Goal: Transaction & Acquisition: Purchase product/service

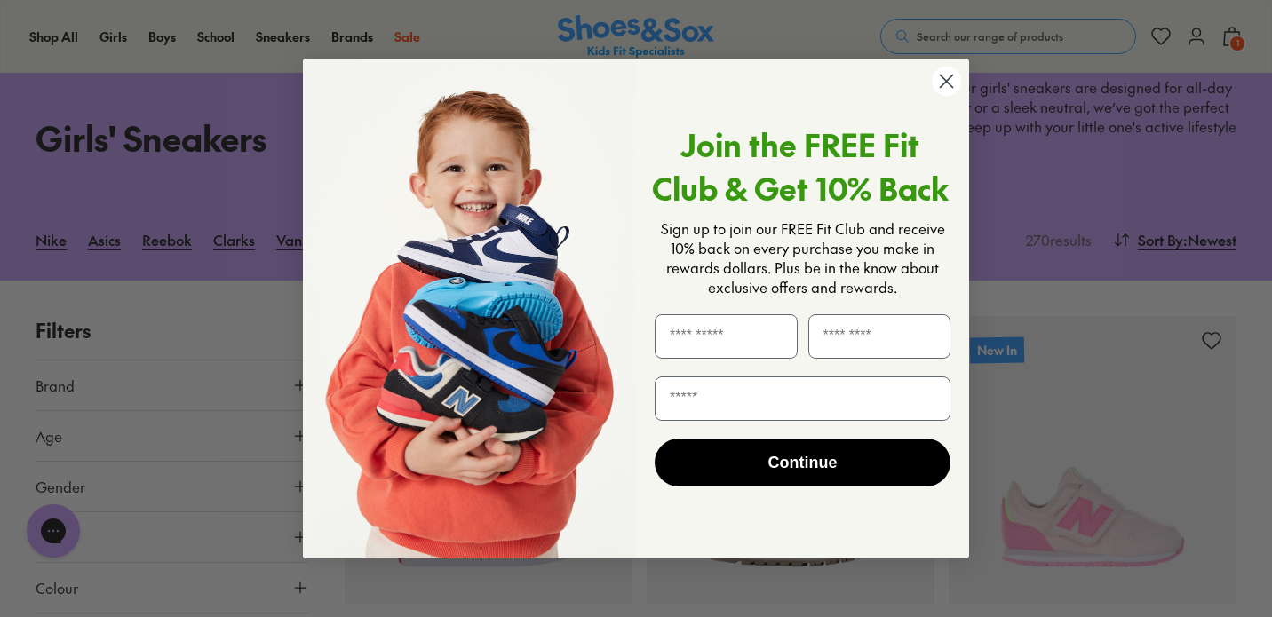
click at [950, 80] on circle "Close dialog" at bounding box center [946, 81] width 29 height 29
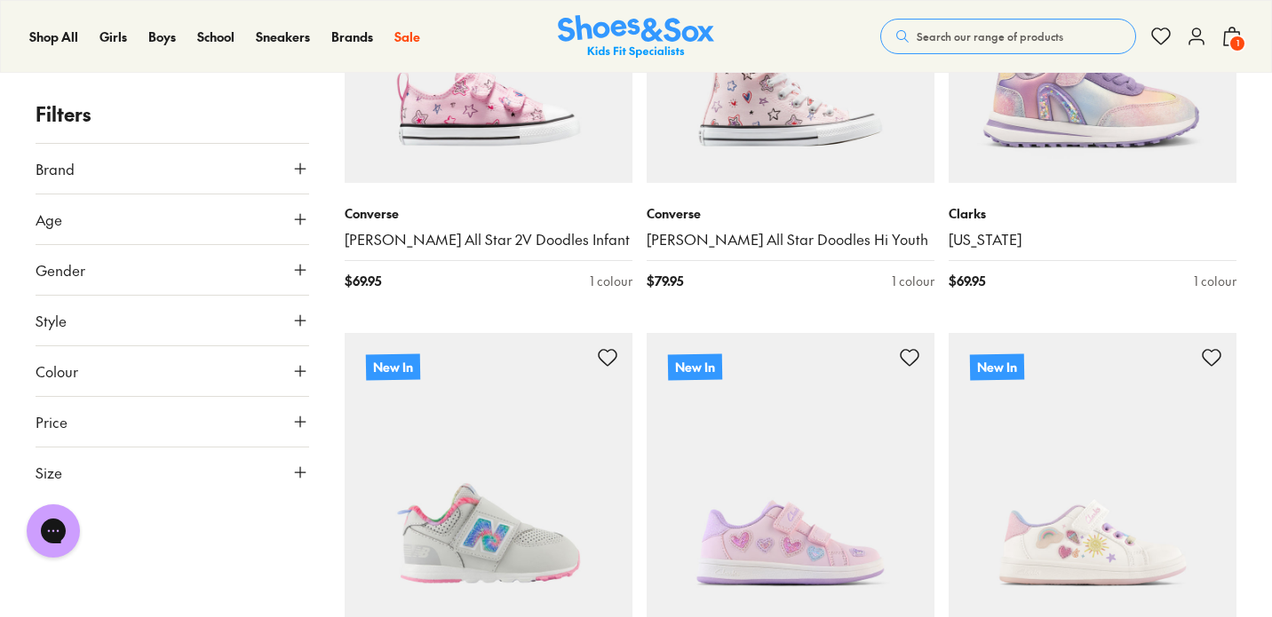
scroll to position [908, 0]
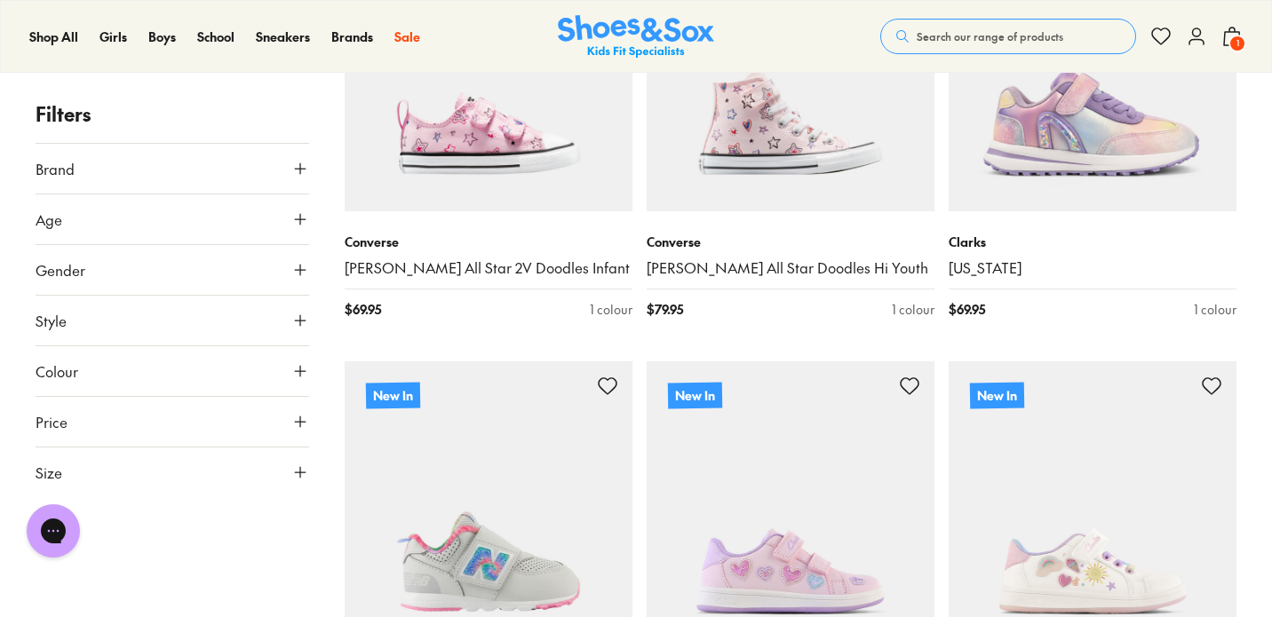
click at [147, 219] on button "Age" at bounding box center [173, 220] width 274 height 50
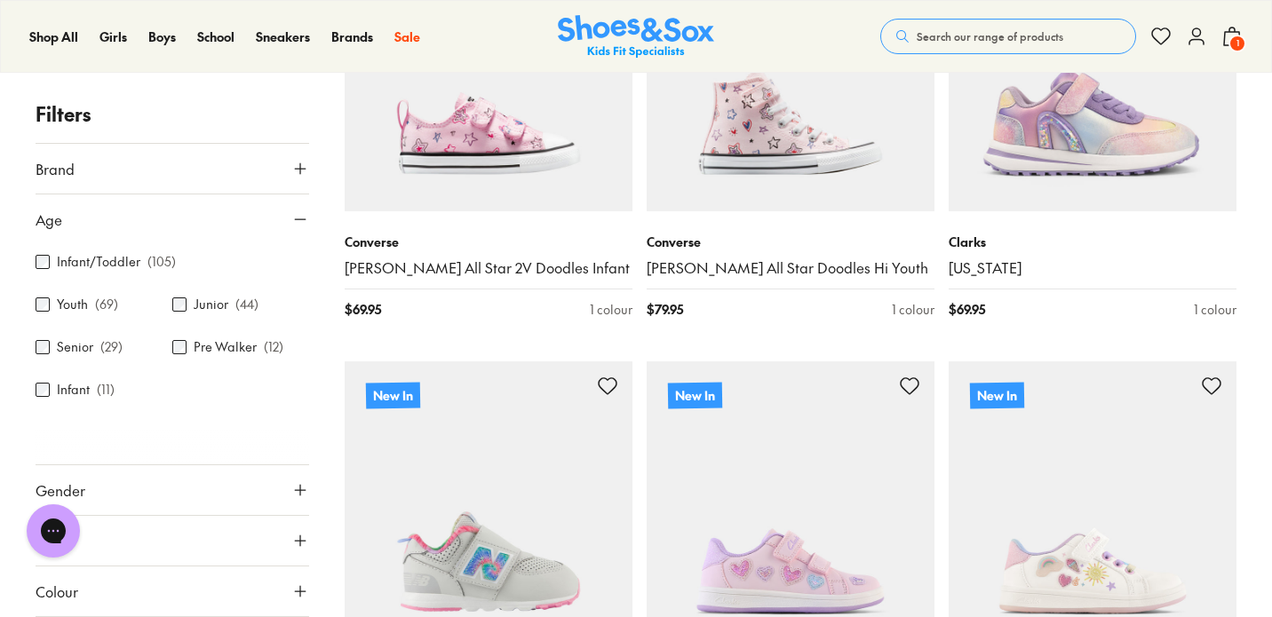
click at [280, 131] on div "Filters Brand Adidas Originals ( 20 ) Adidas Performance ( 10 ) Asics ( 4 ) Cia…" at bounding box center [173, 359] width 274 height 518
click at [280, 119] on p "Filters" at bounding box center [173, 114] width 274 height 29
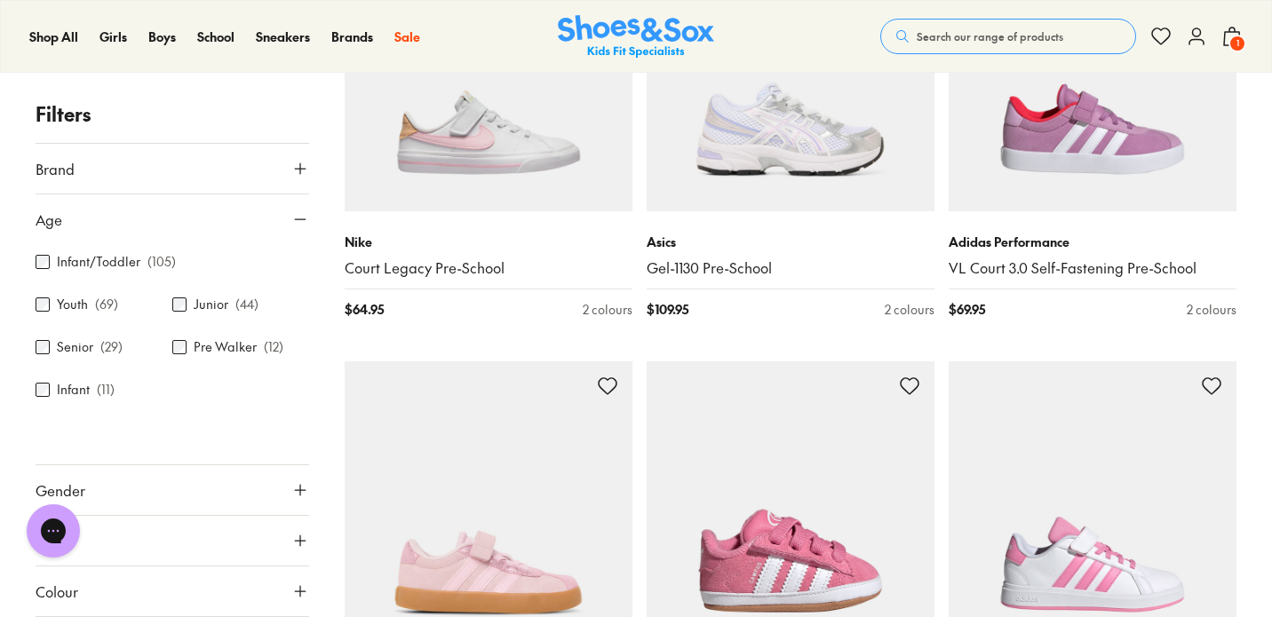
scroll to position [3987, 0]
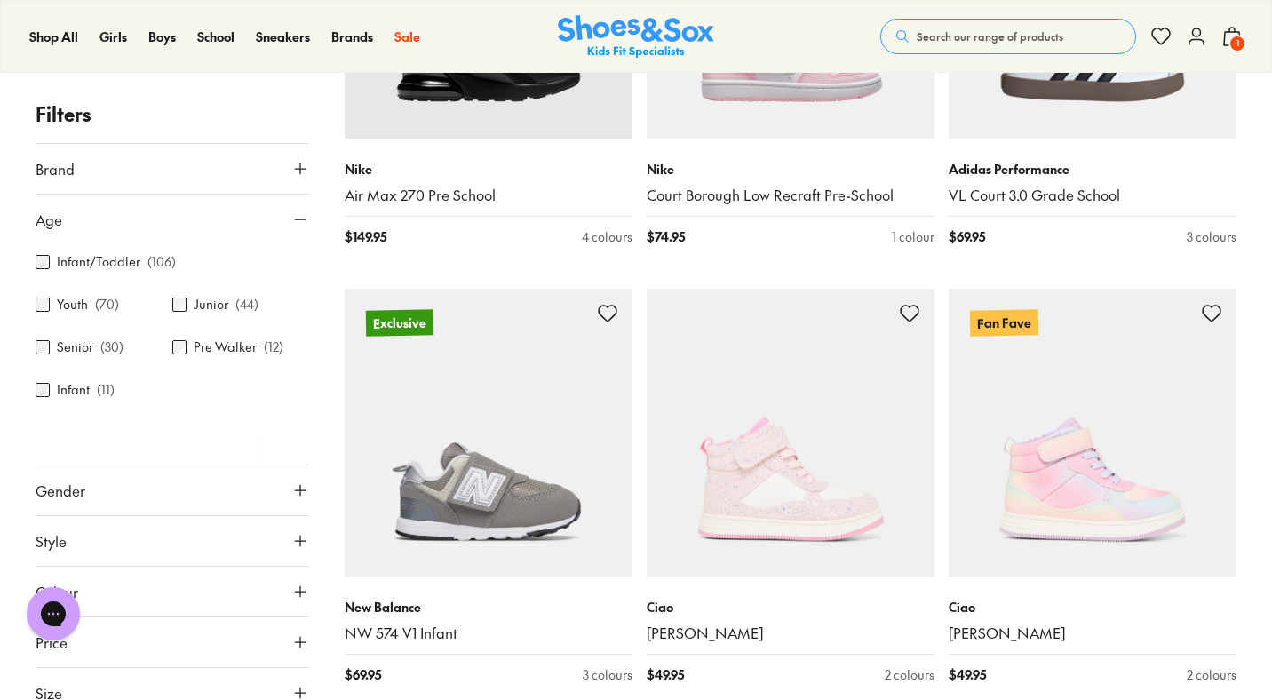
click at [291, 179] on button "Brand" at bounding box center [173, 169] width 274 height 50
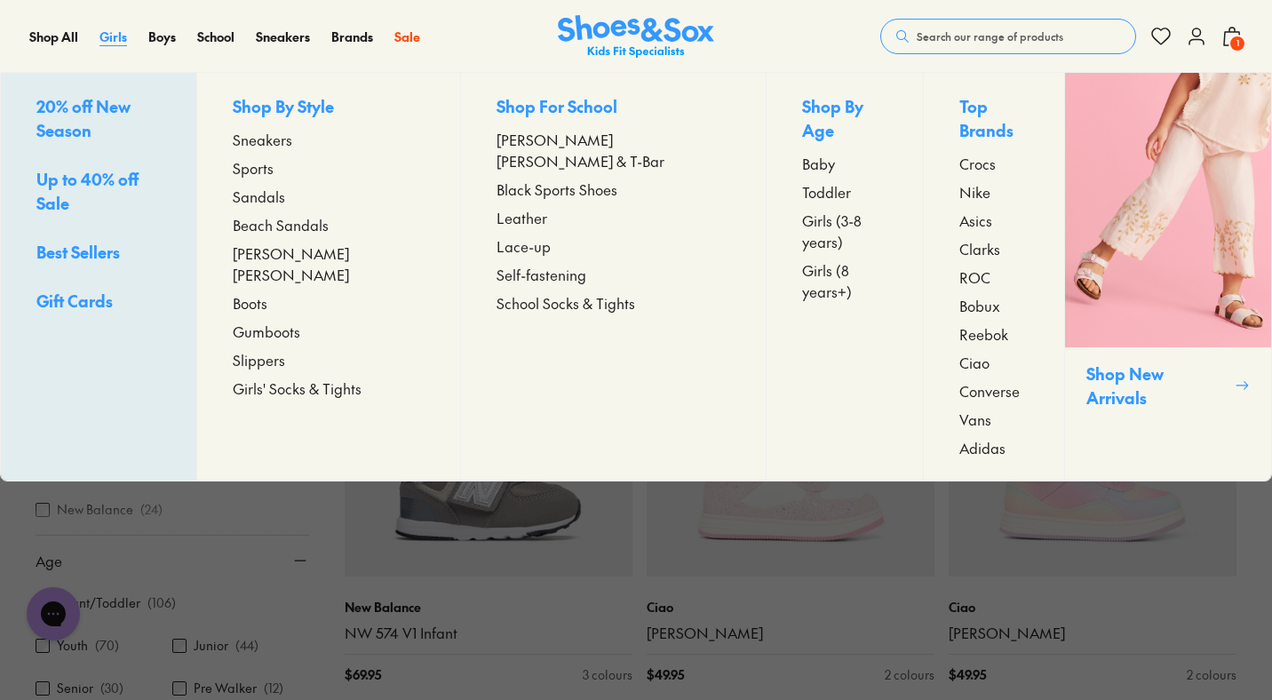
click at [115, 36] on span "Girls" at bounding box center [114, 37] width 28 height 18
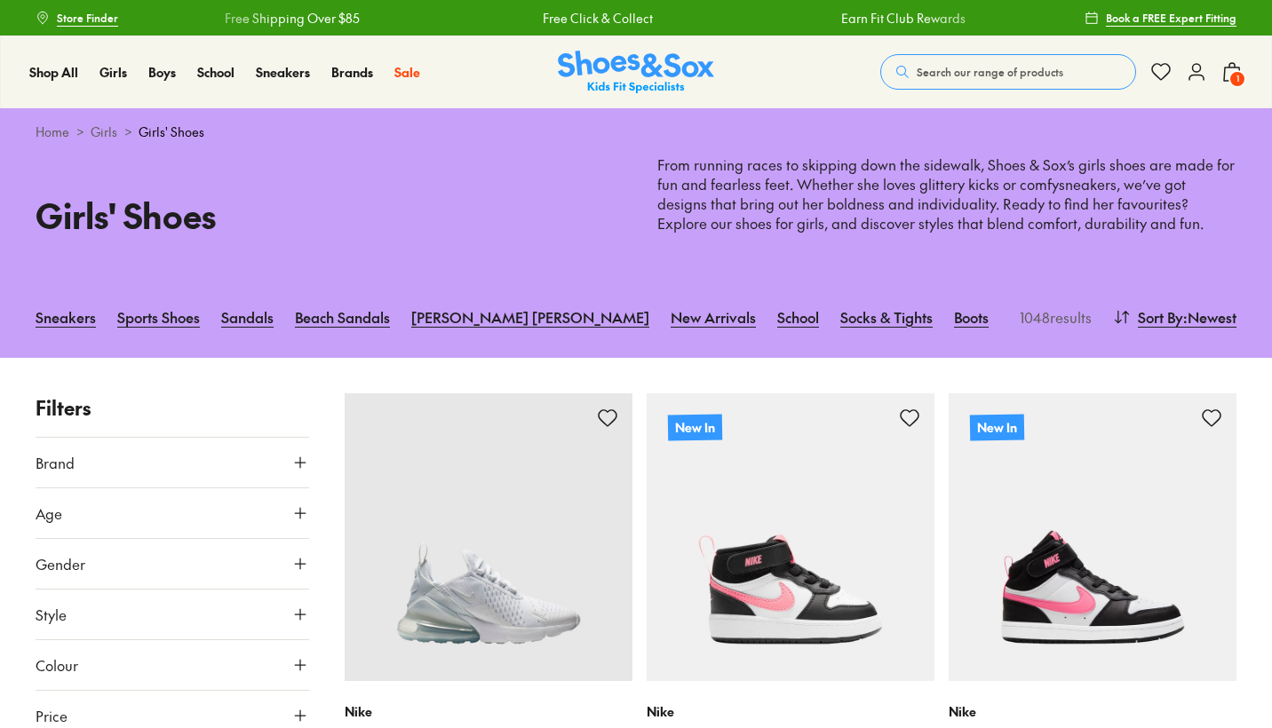
click at [298, 464] on icon at bounding box center [300, 463] width 18 height 18
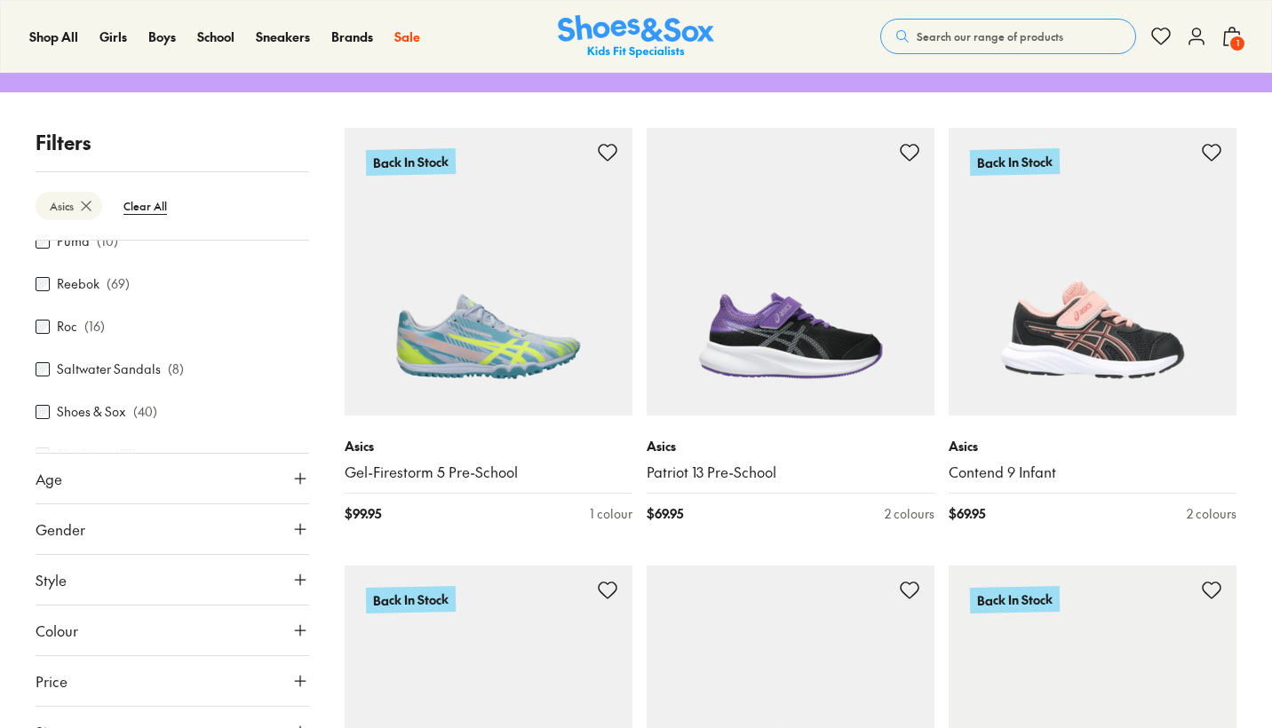
scroll to position [179, 0]
click at [291, 470] on icon at bounding box center [300, 479] width 18 height 18
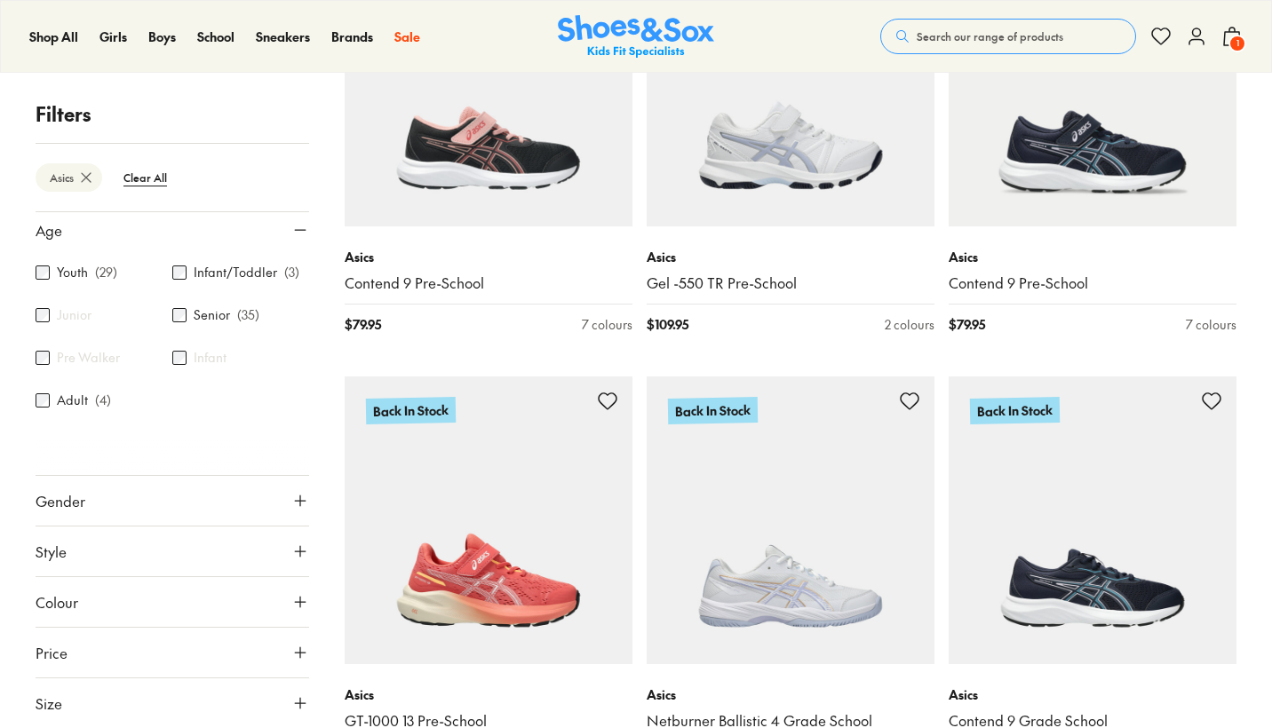
scroll to position [896, 0]
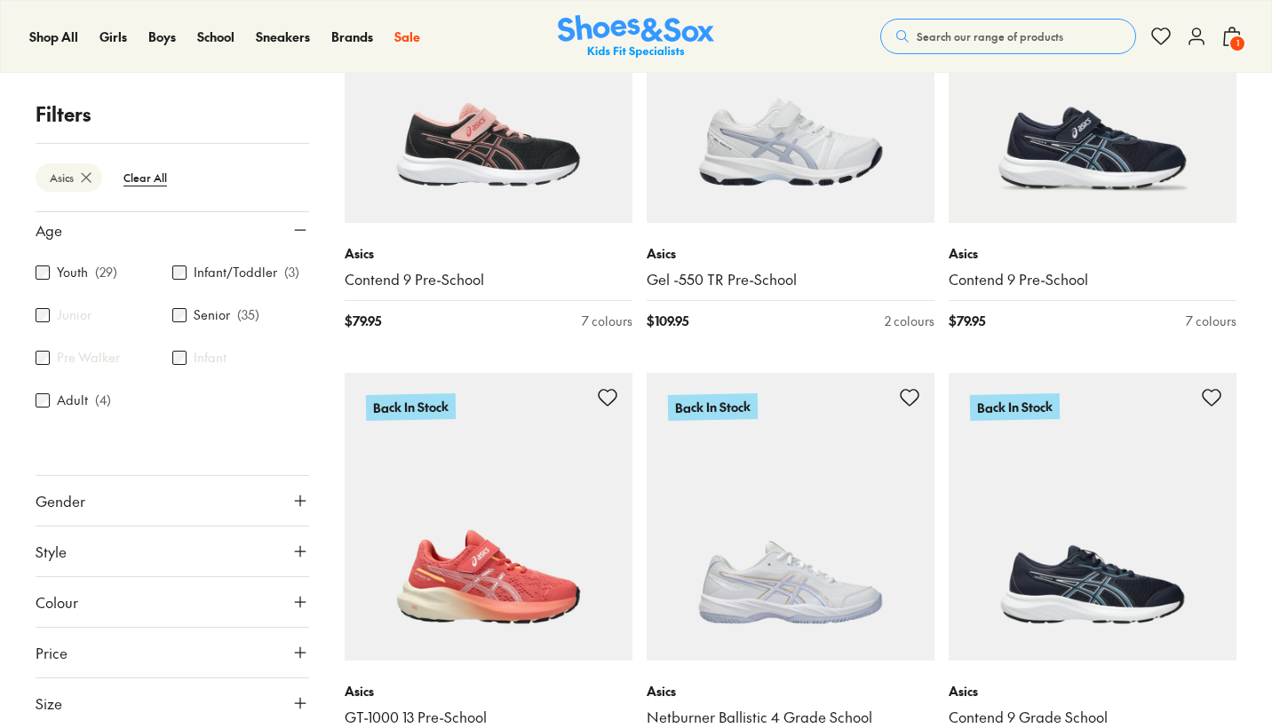
click at [283, 715] on button "Size" at bounding box center [173, 704] width 274 height 50
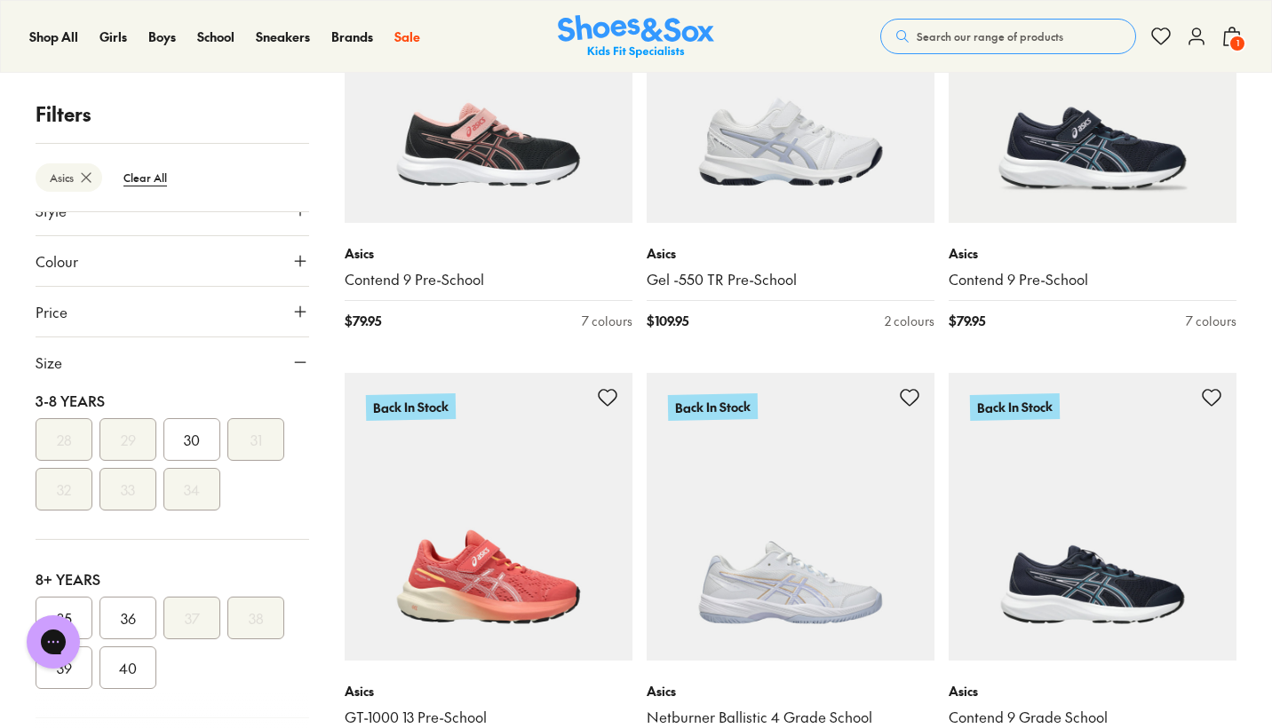
scroll to position [376, 0]
click at [1225, 41] on use at bounding box center [1232, 37] width 16 height 18
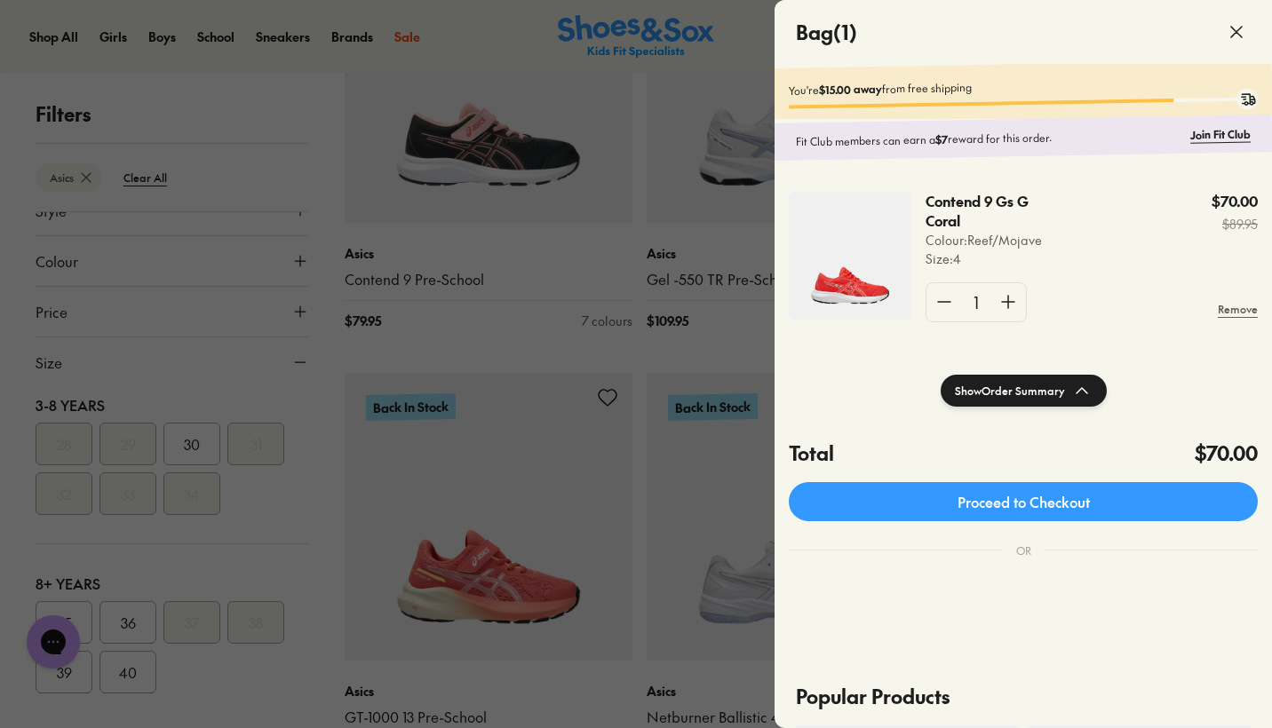
click at [1030, 209] on p "Contend 9 Gs G Coral" at bounding box center [982, 211] width 113 height 39
click at [1007, 200] on p "Contend 9 Gs G Coral" at bounding box center [982, 211] width 113 height 39
click at [890, 259] on img at bounding box center [850, 256] width 123 height 128
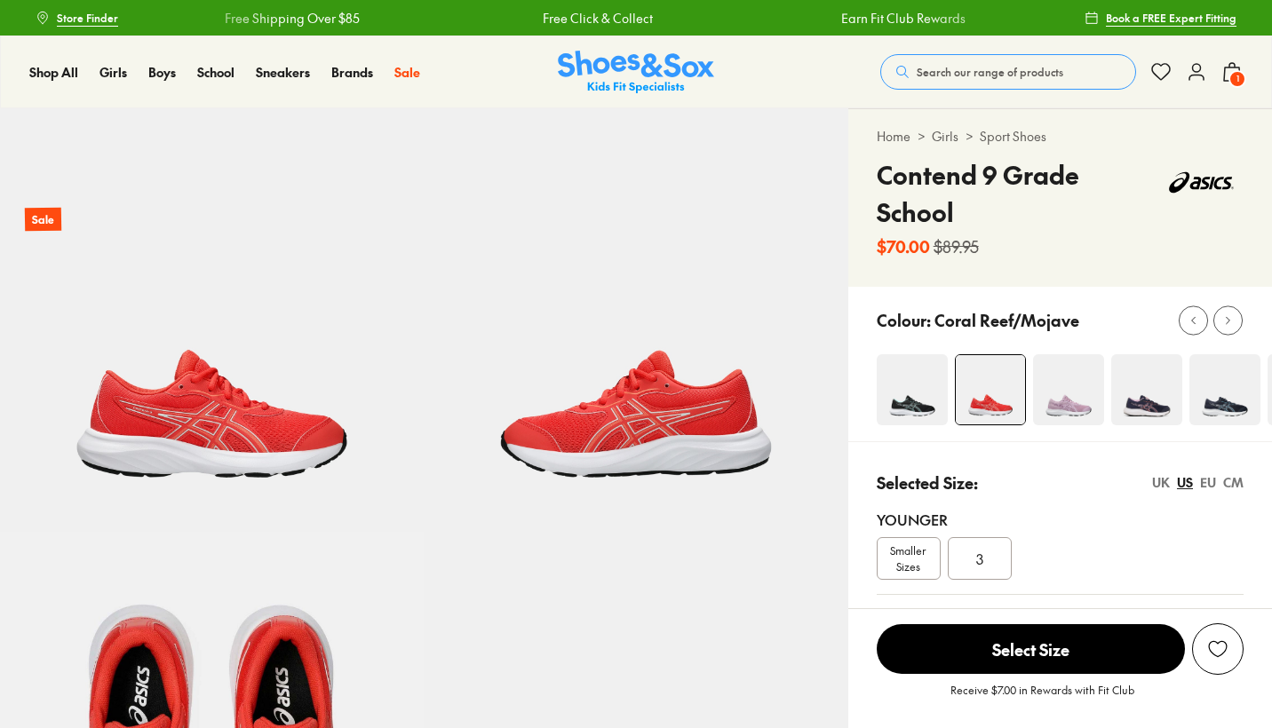
select select "*"
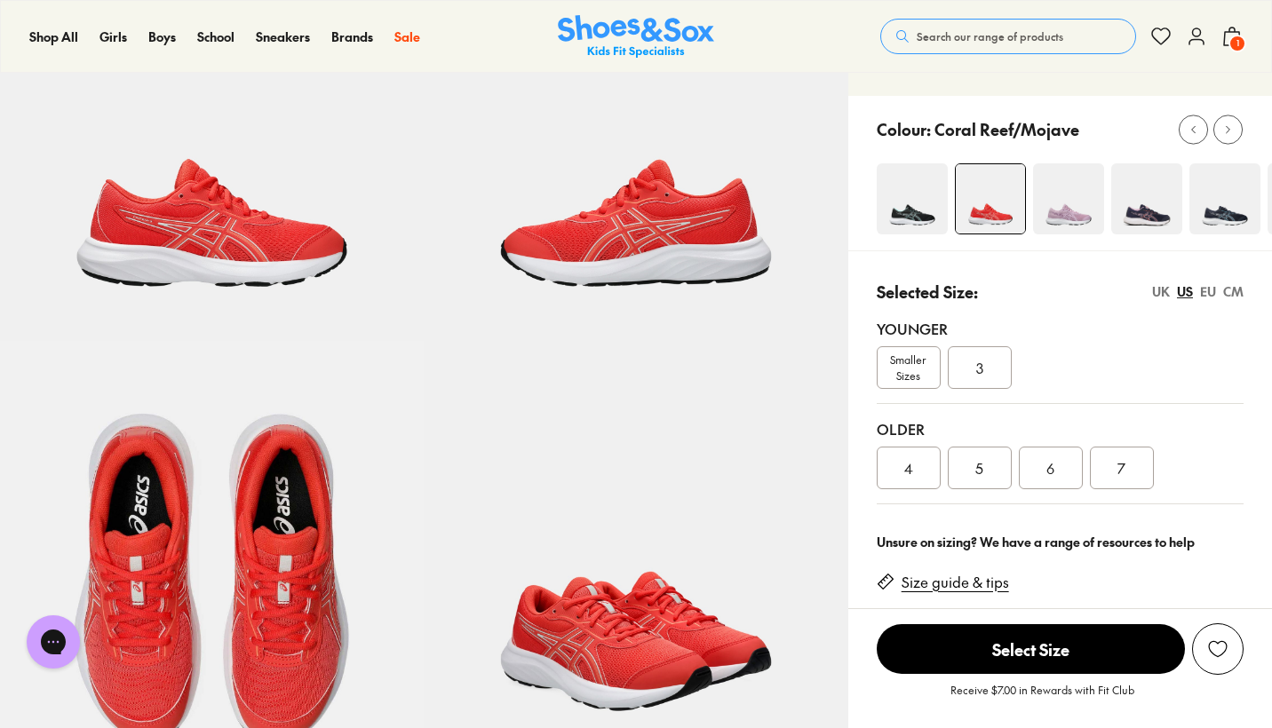
click at [893, 225] on img at bounding box center [912, 198] width 71 height 71
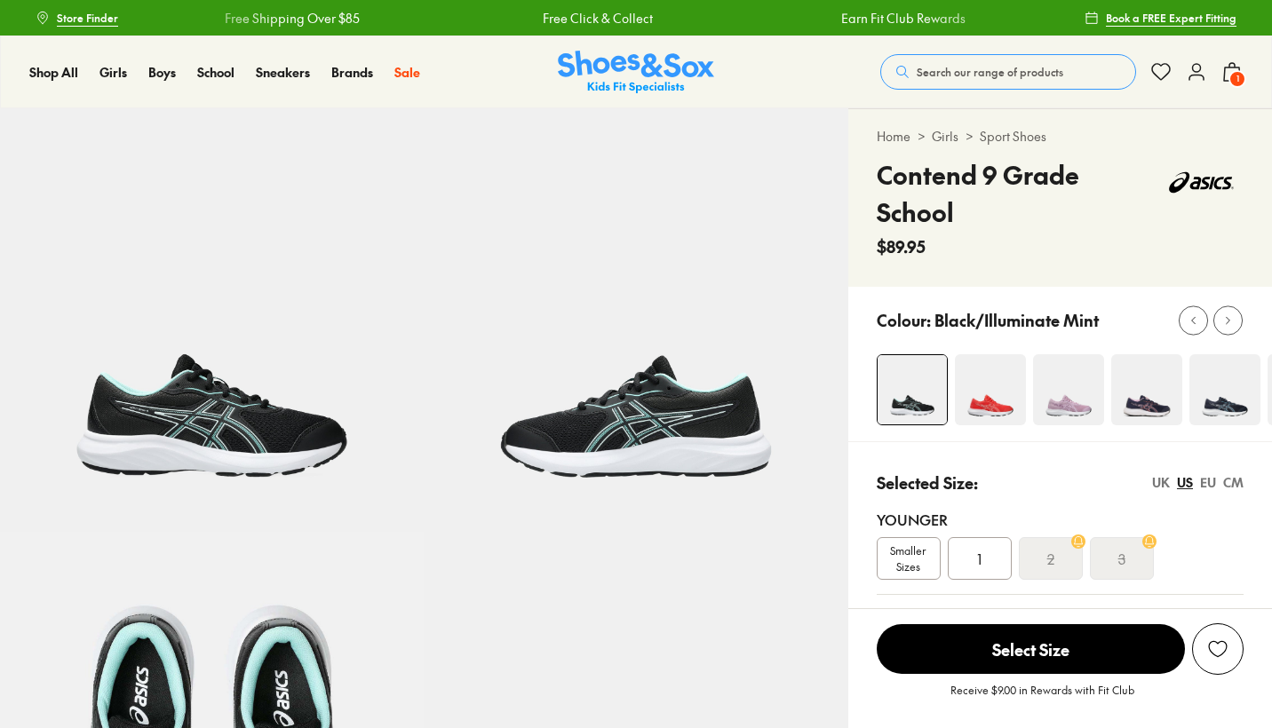
select select "*"
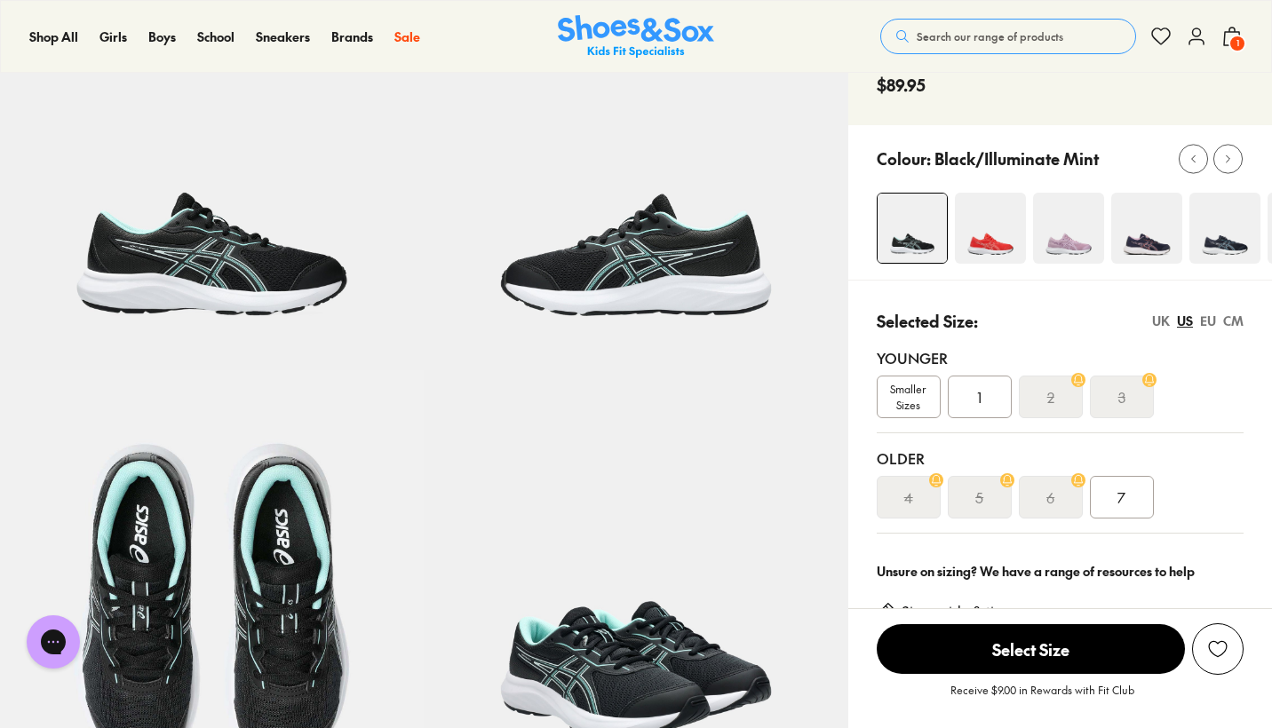
click at [995, 245] on img at bounding box center [990, 228] width 71 height 71
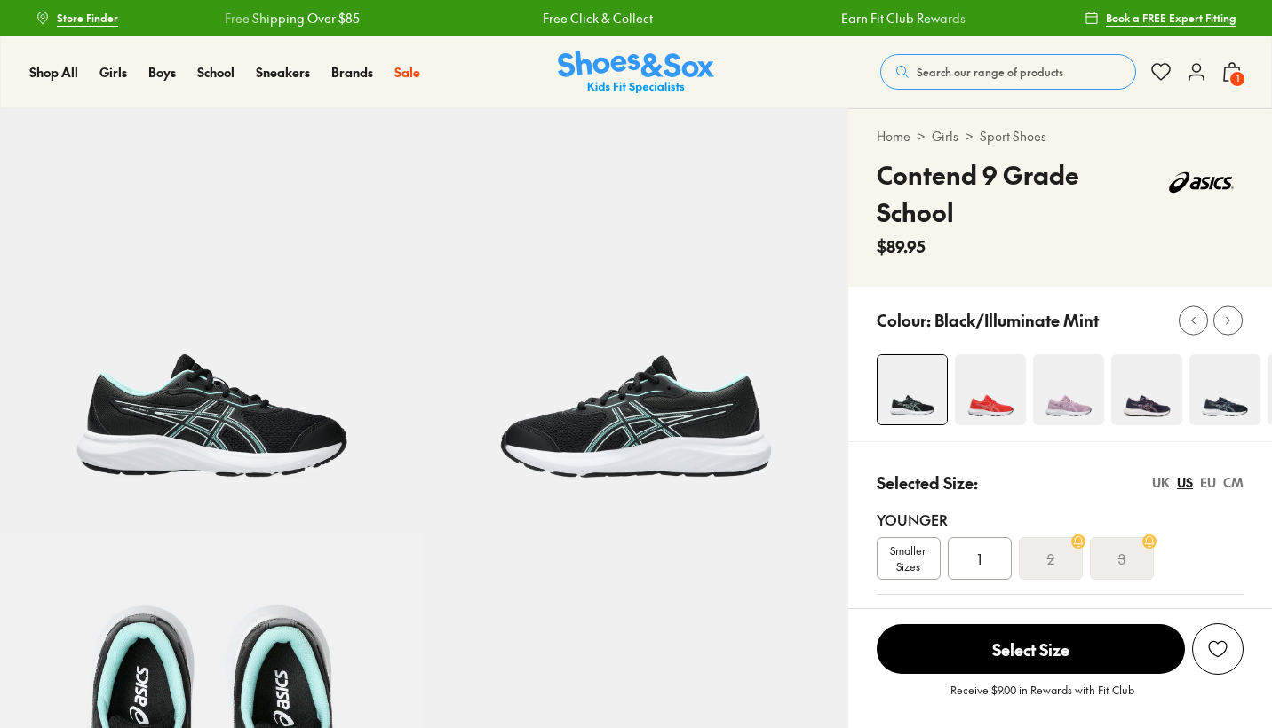
select select "*"
click at [983, 384] on img at bounding box center [990, 389] width 71 height 71
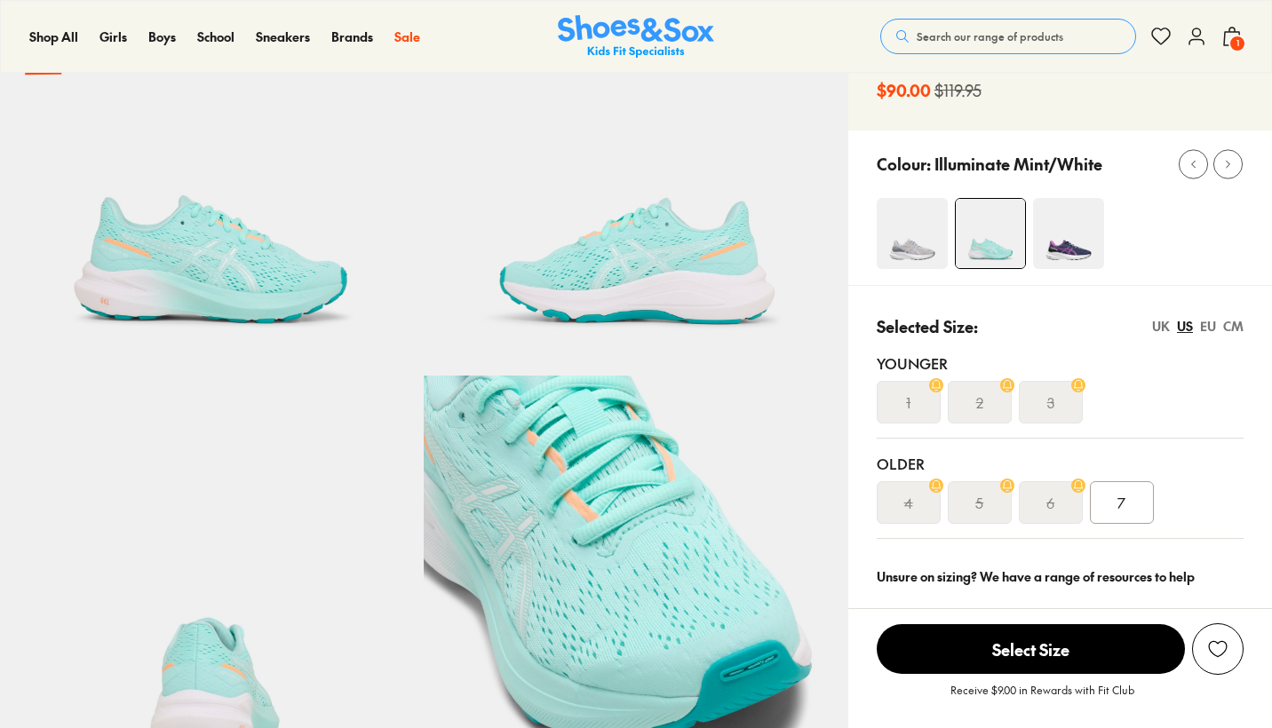
select select "*"
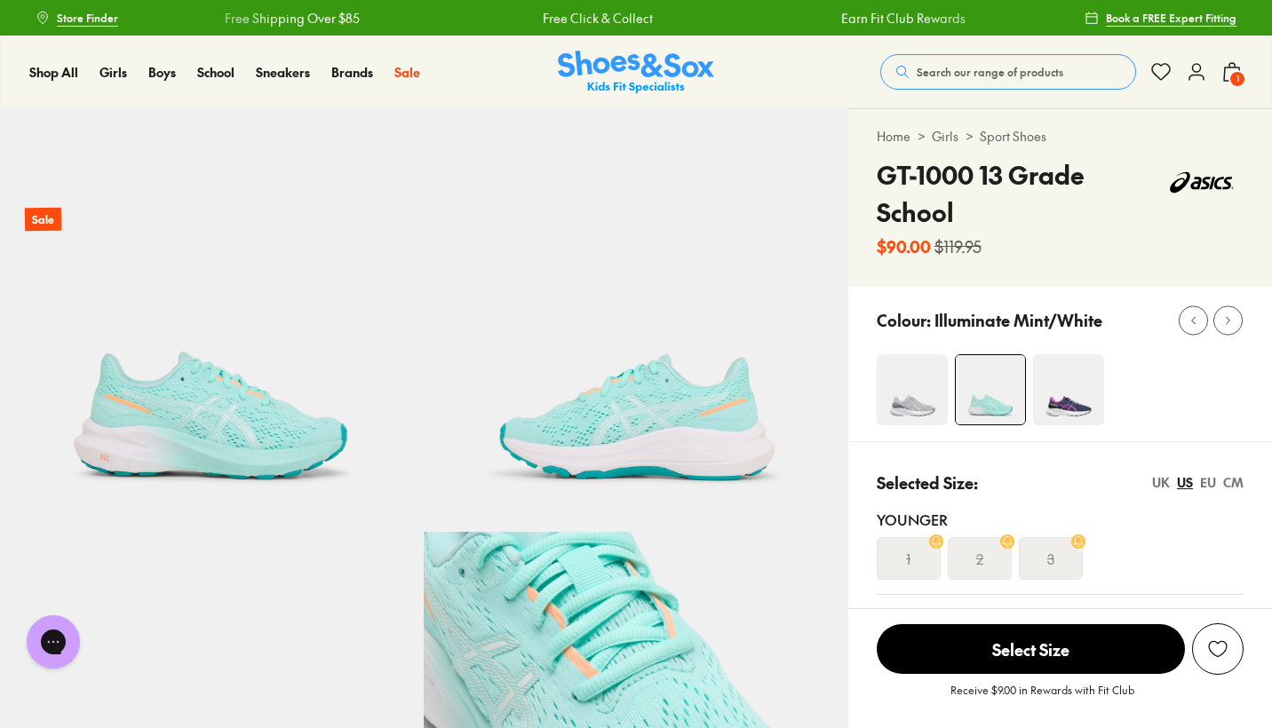
click at [1087, 413] on img at bounding box center [1068, 389] width 71 height 71
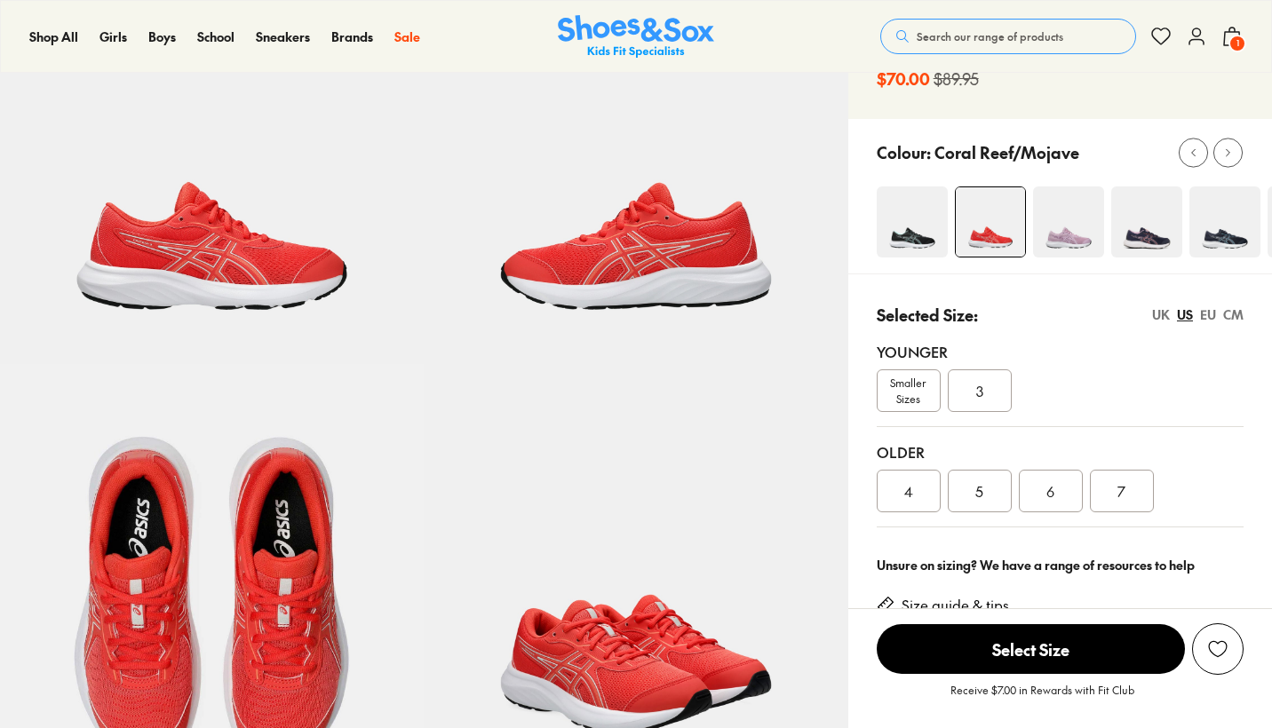
select select "*"
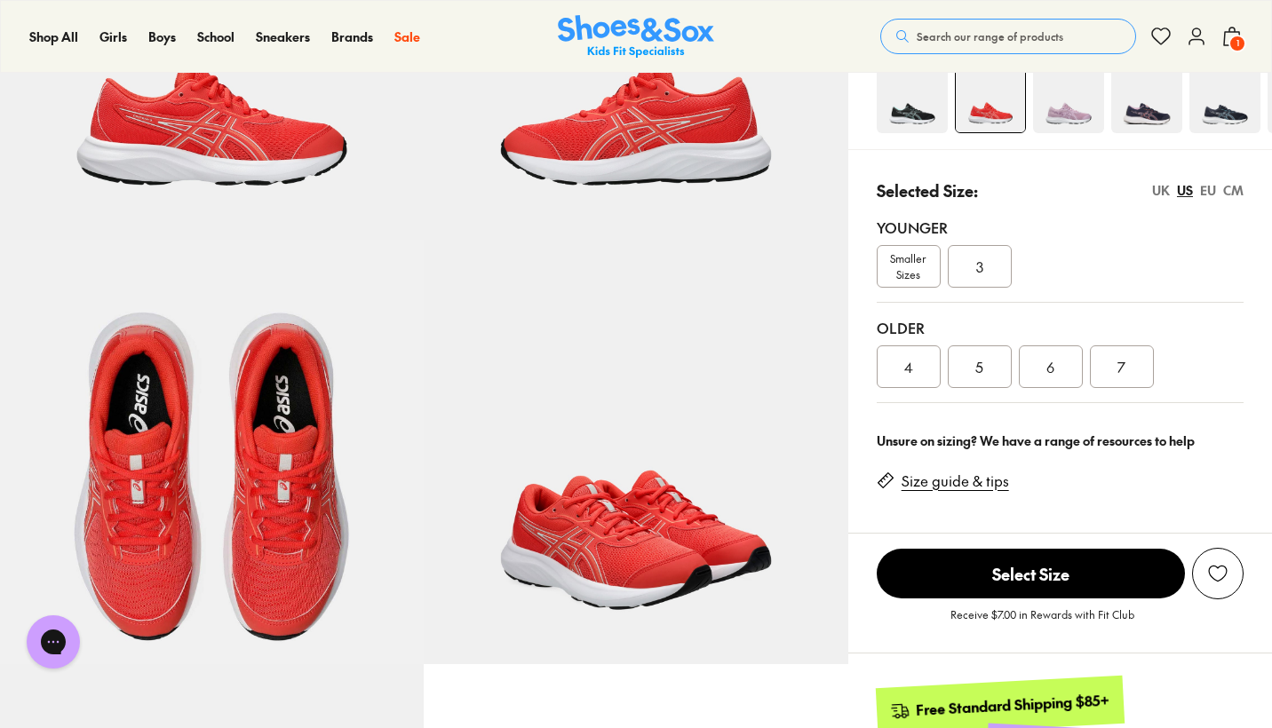
scroll to position [291, 0]
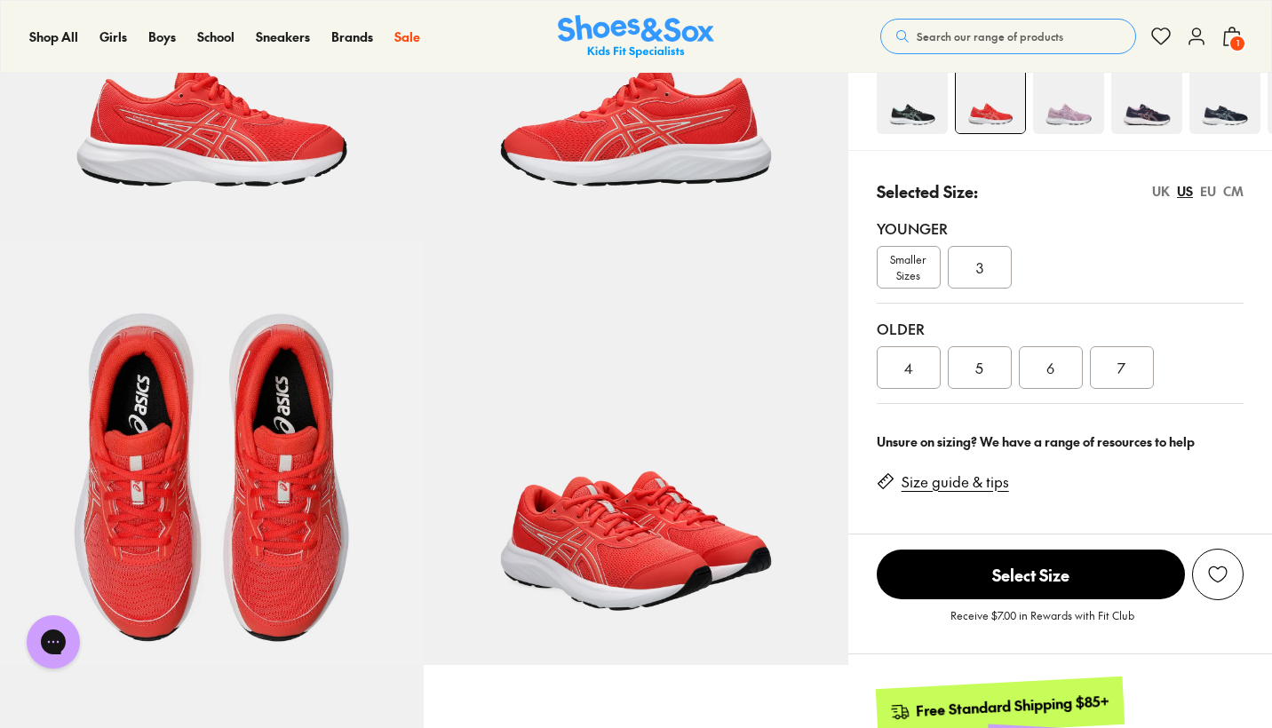
click at [920, 370] on div "4" at bounding box center [909, 367] width 64 height 43
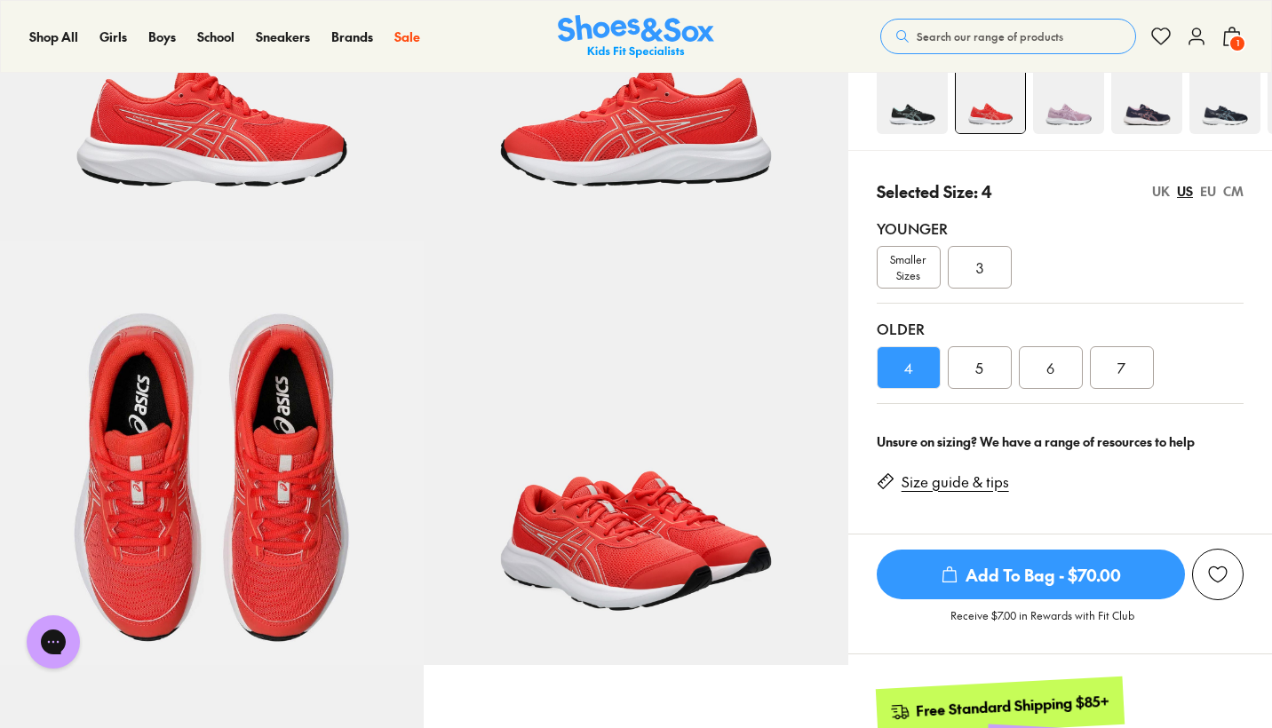
click at [1237, 42] on span "1" at bounding box center [1238, 44] width 18 height 18
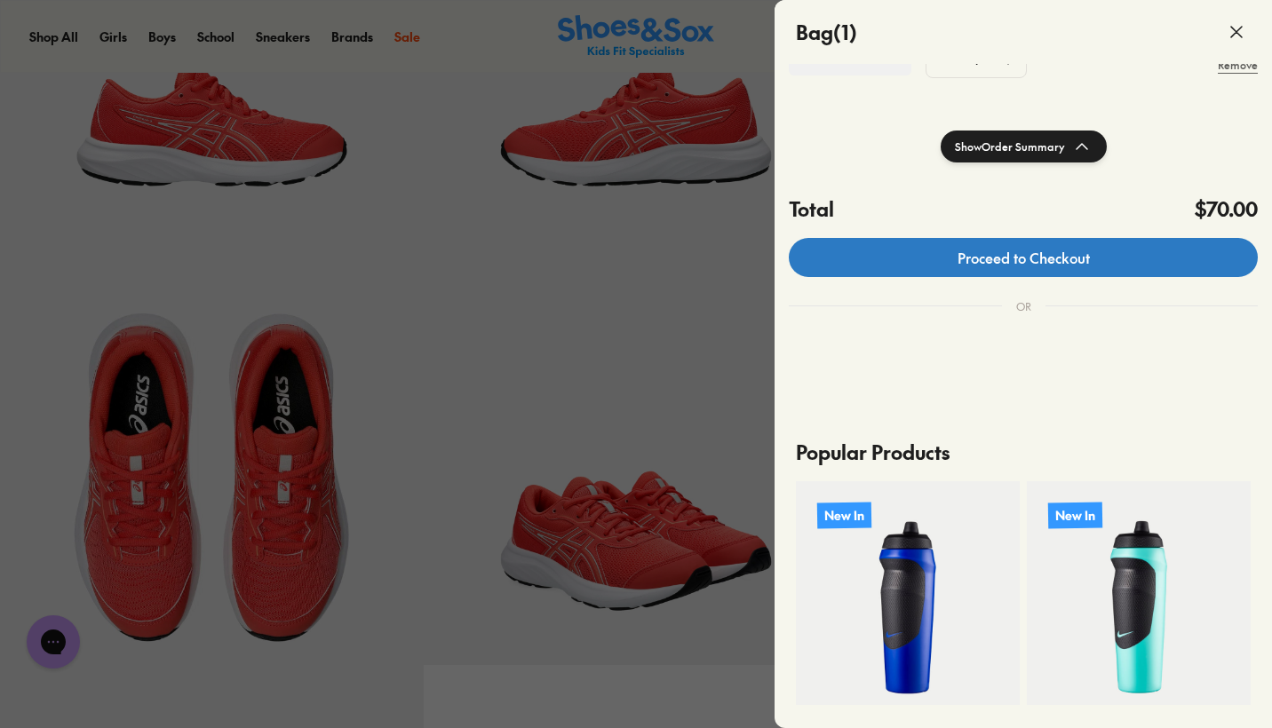
scroll to position [273, 0]
